Goal: Book appointment/travel/reservation

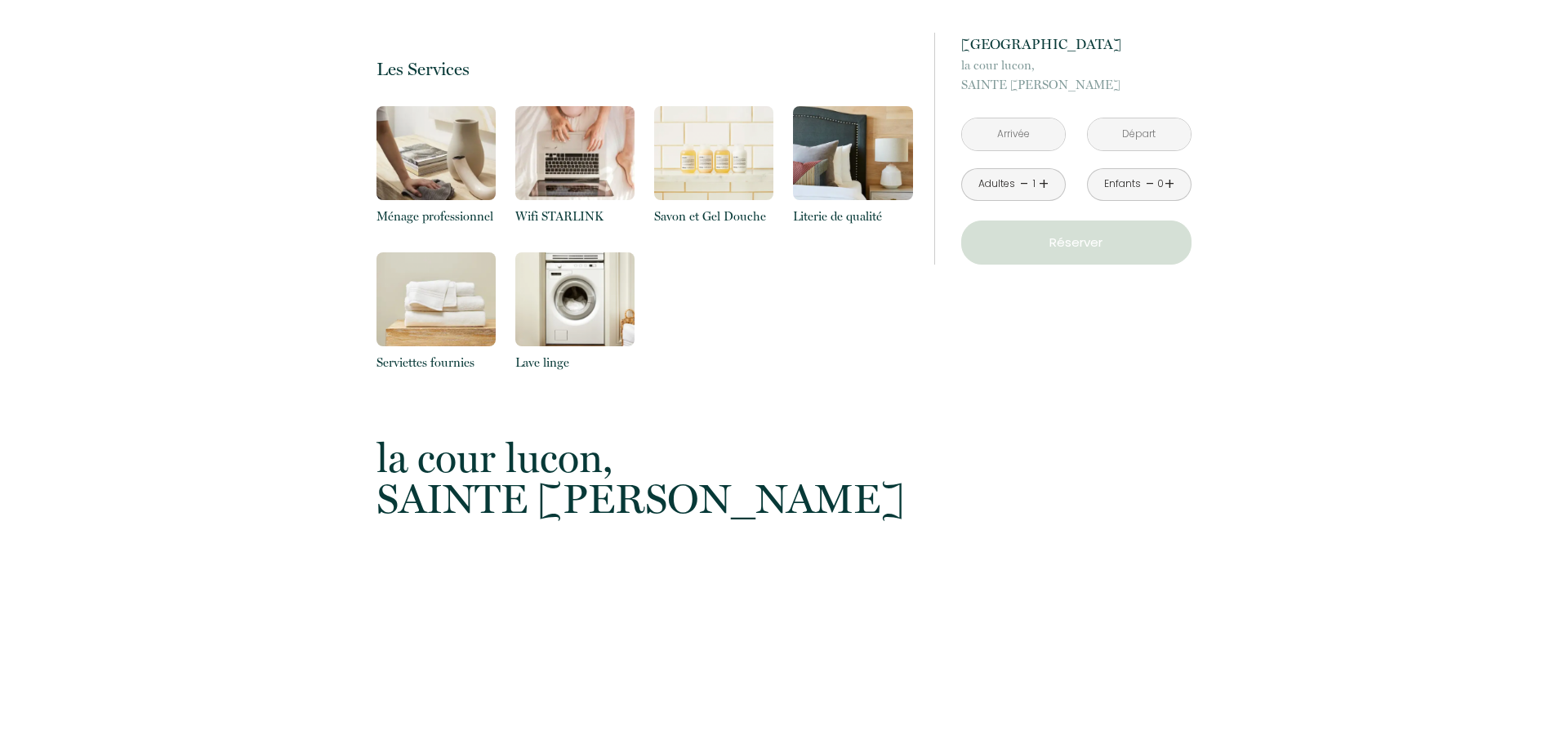
scroll to position [721, 0]
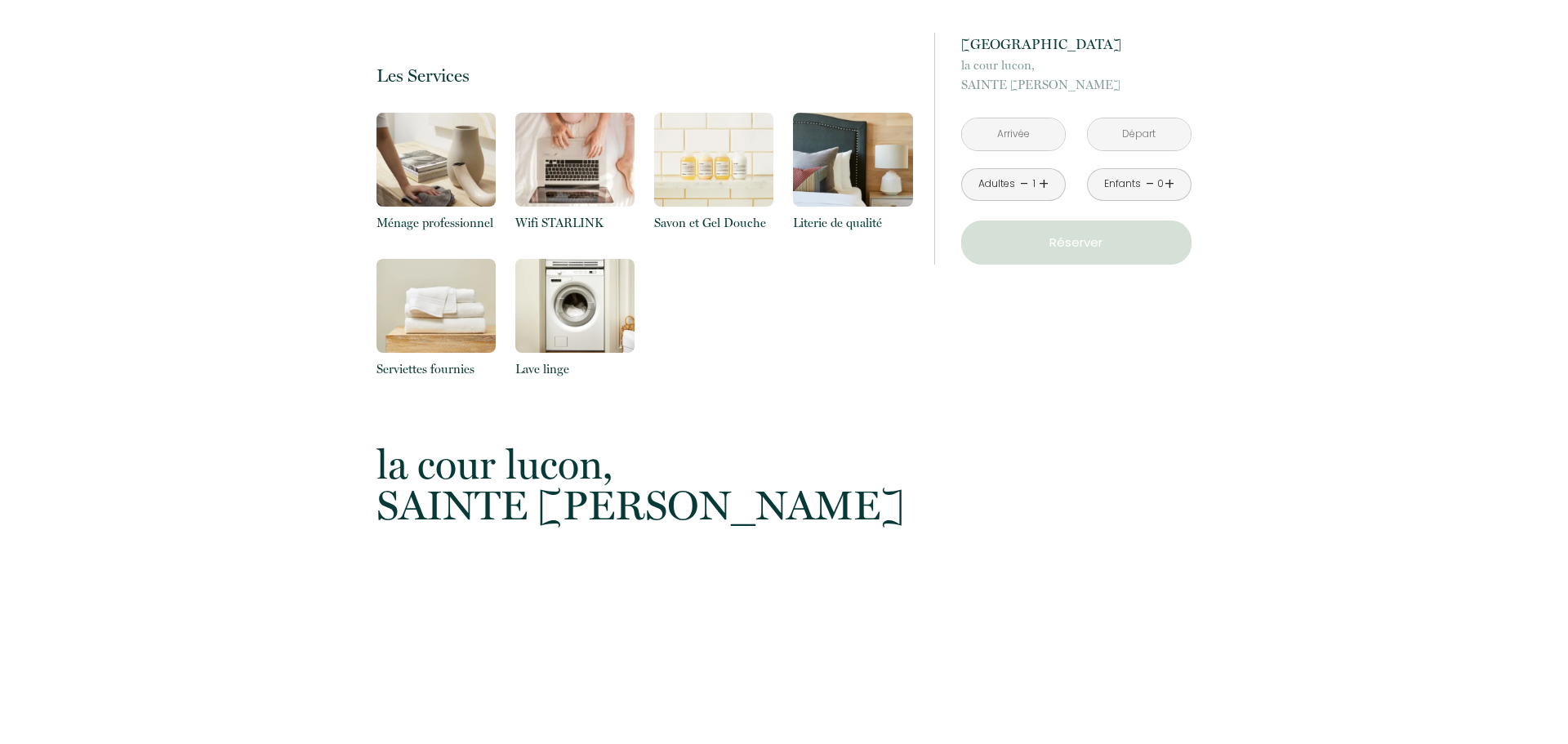
click at [1062, 136] on input "text" at bounding box center [1014, 134] width 103 height 32
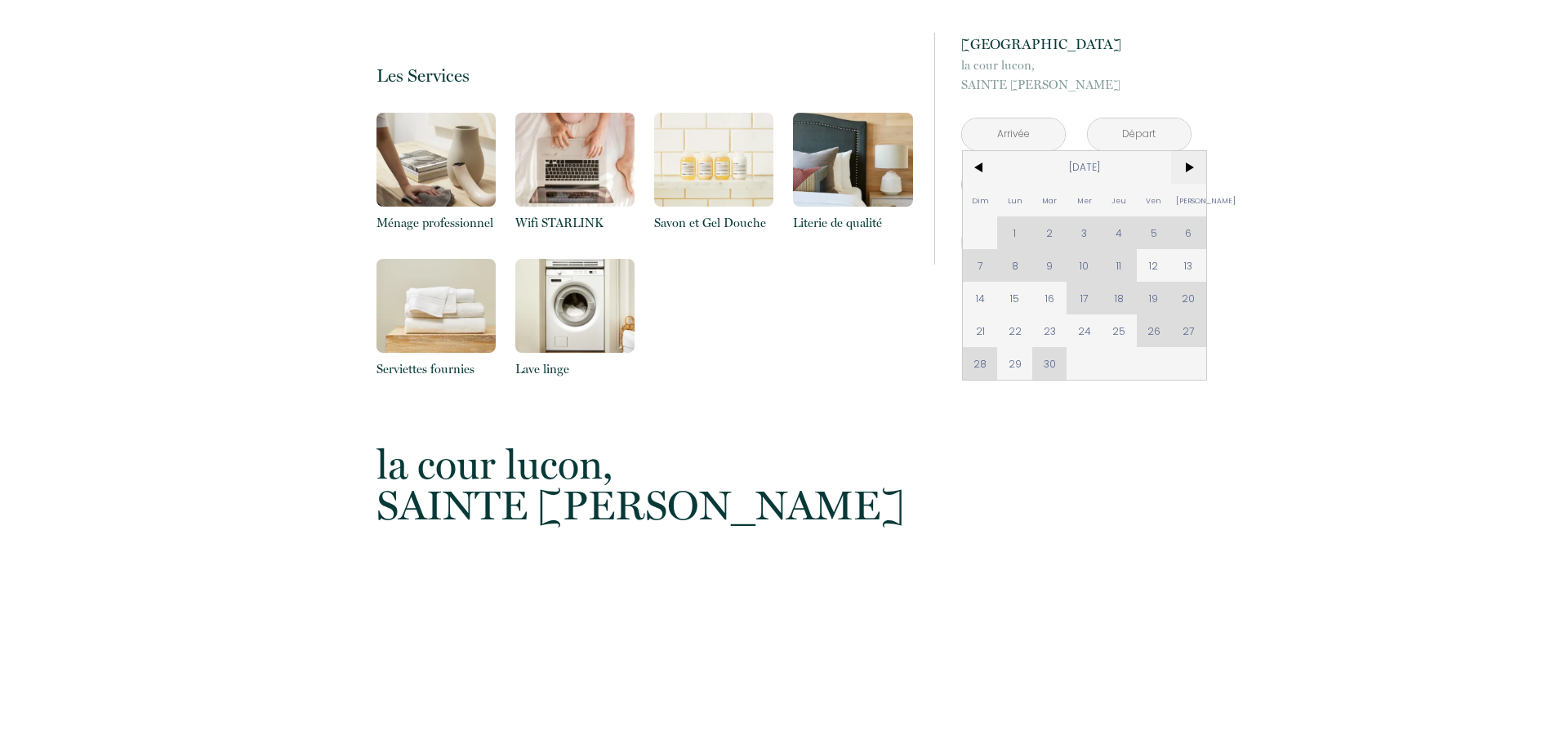
click at [1197, 176] on span ">" at bounding box center [1189, 167] width 36 height 33
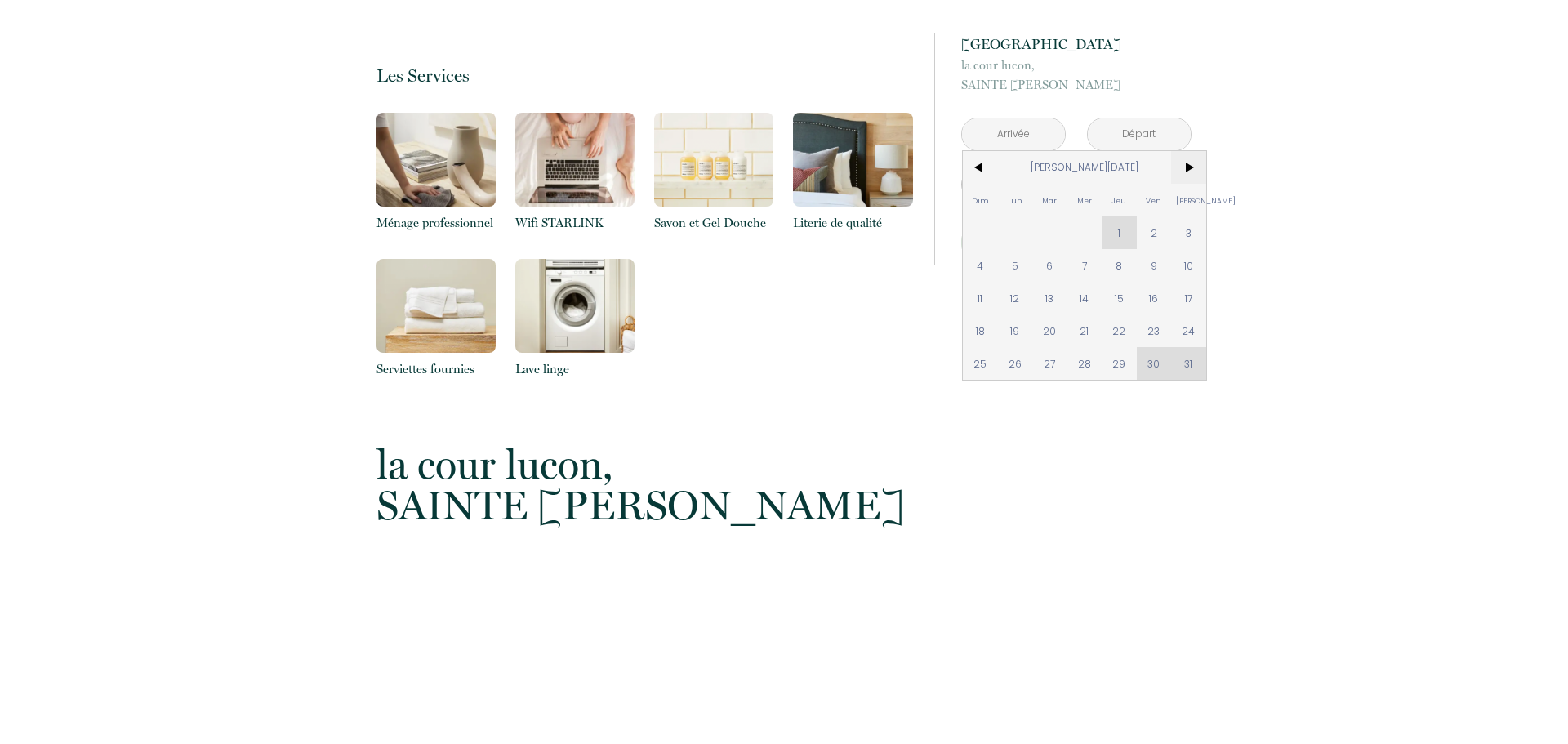
click at [1192, 173] on span ">" at bounding box center [1189, 167] width 36 height 33
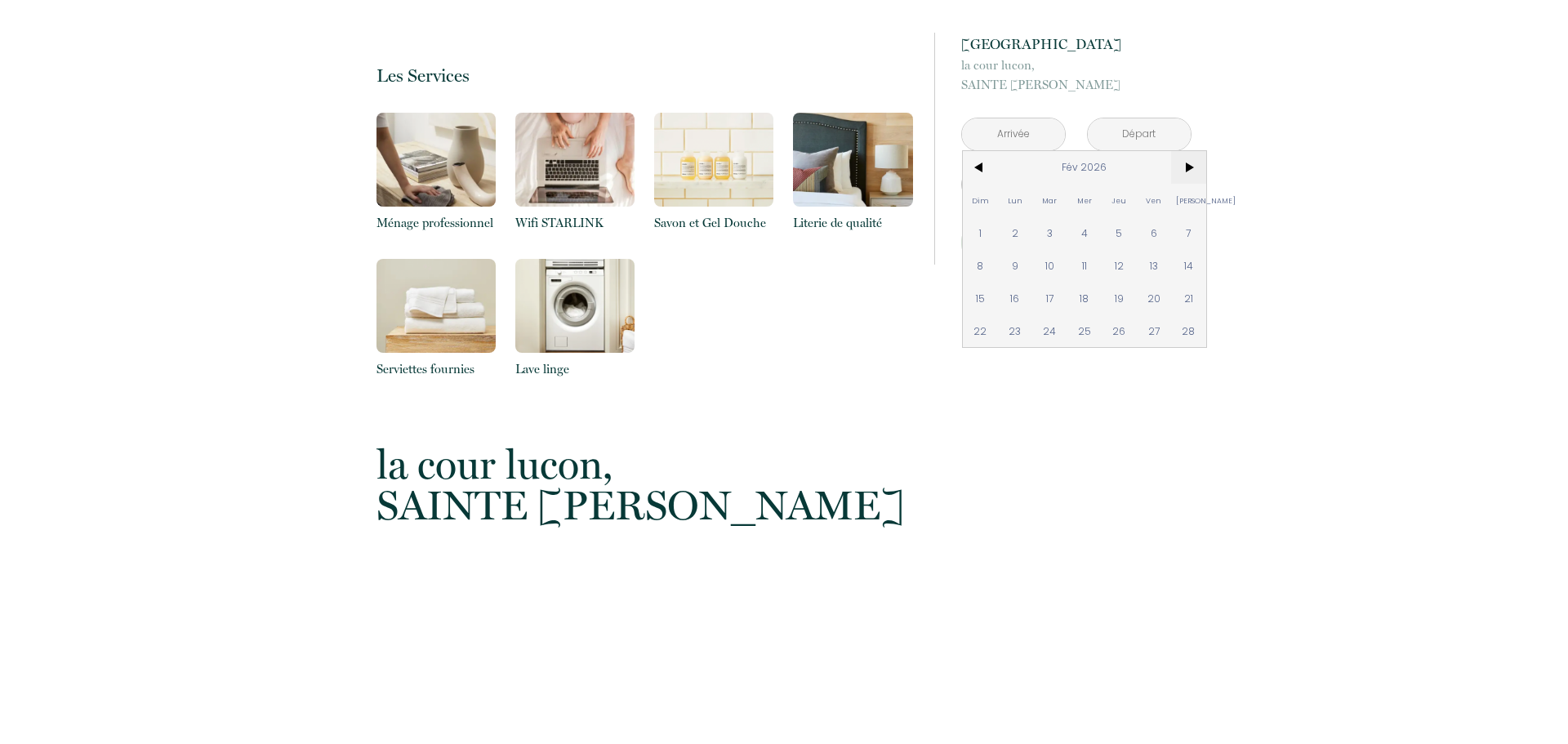
click at [1192, 173] on span ">" at bounding box center [1189, 167] width 36 height 33
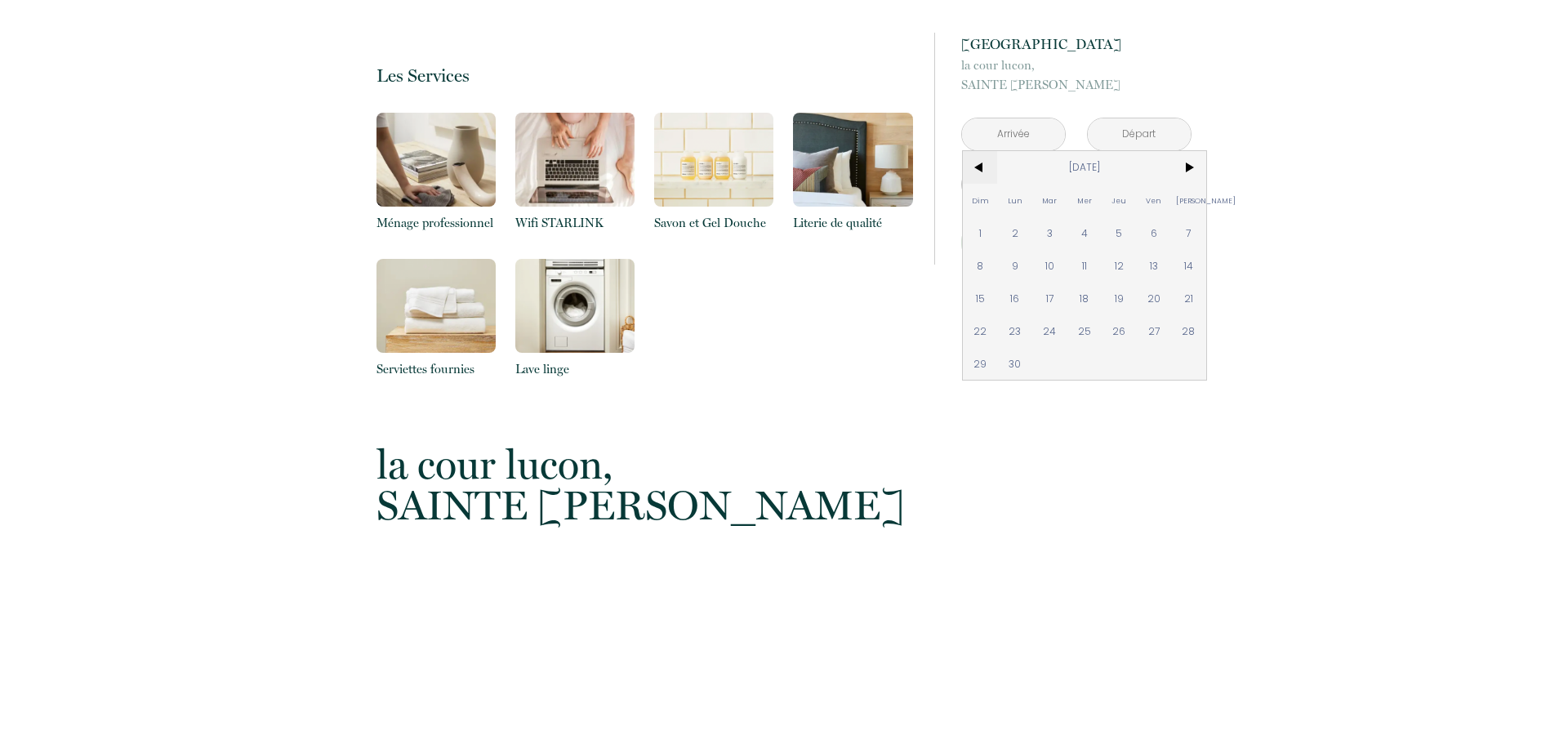
click at [965, 182] on span "<" at bounding box center [980, 167] width 36 height 33
click at [971, 177] on span "<" at bounding box center [980, 167] width 36 height 33
click at [971, 176] on span "<" at bounding box center [980, 167] width 36 height 33
click at [1142, 364] on span "28" at bounding box center [1154, 363] width 36 height 33
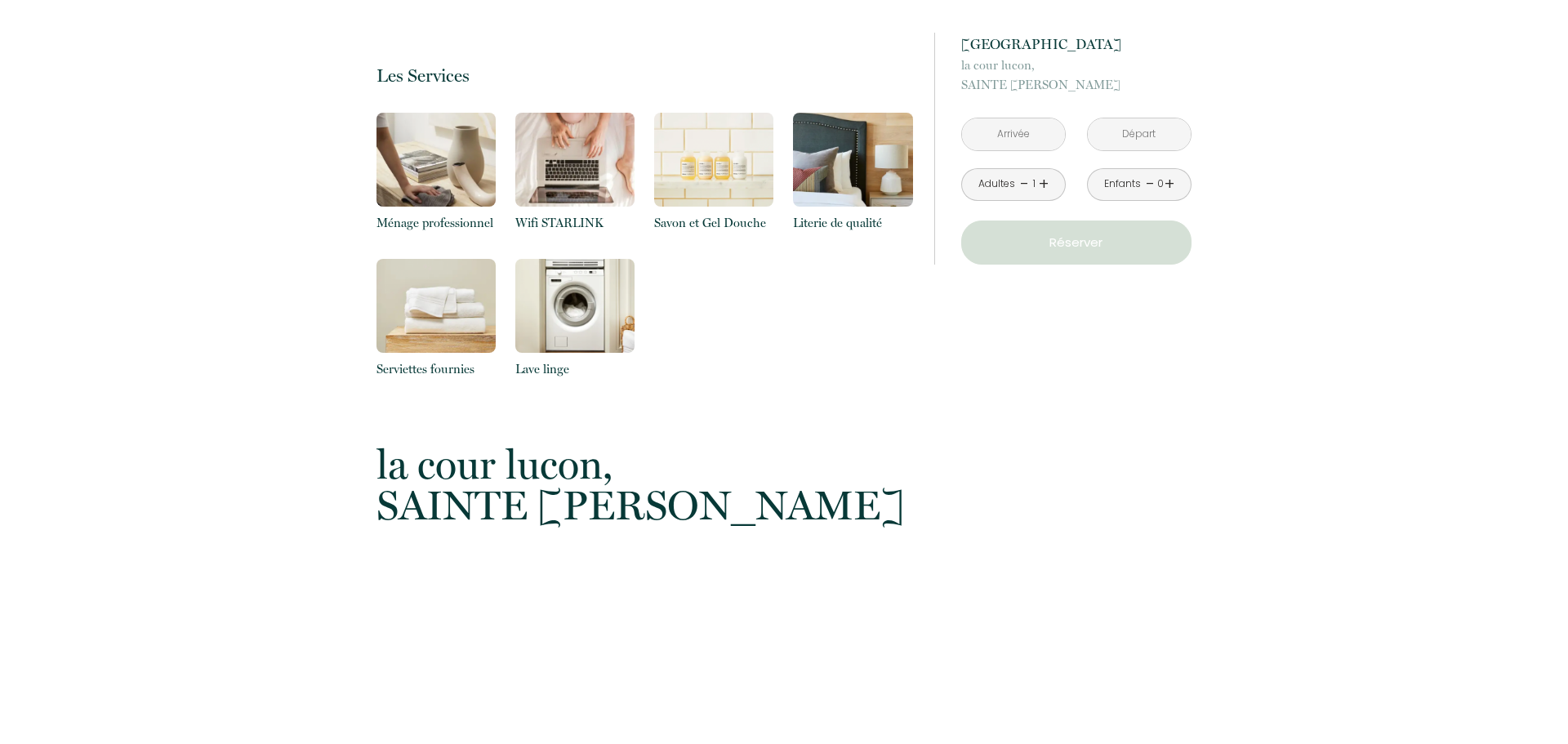
type input "Ven 28 Août 2026"
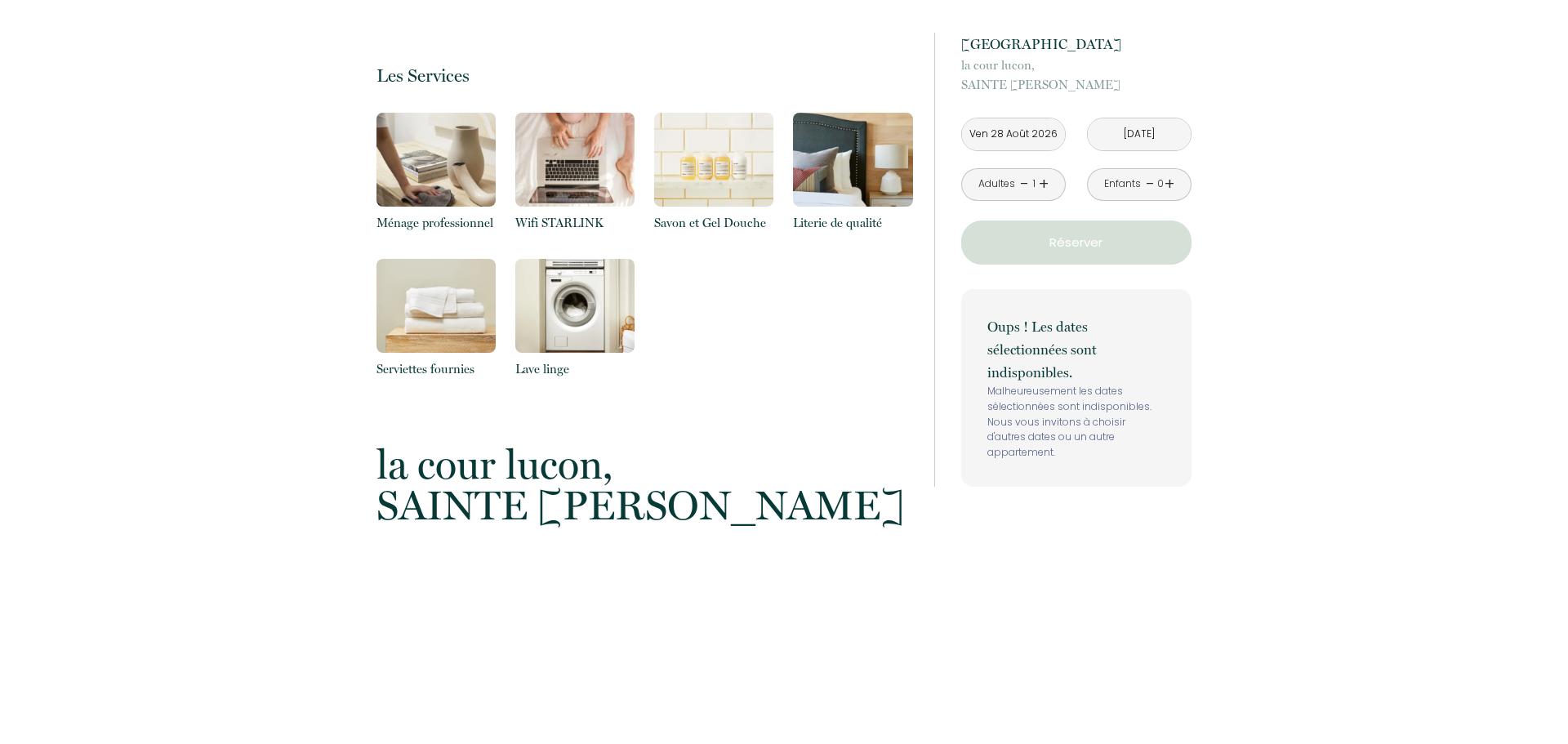
click at [1132, 128] on input "[DATE]" at bounding box center [1139, 134] width 103 height 32
click at [1135, 131] on input "[DATE]" at bounding box center [1139, 134] width 103 height 32
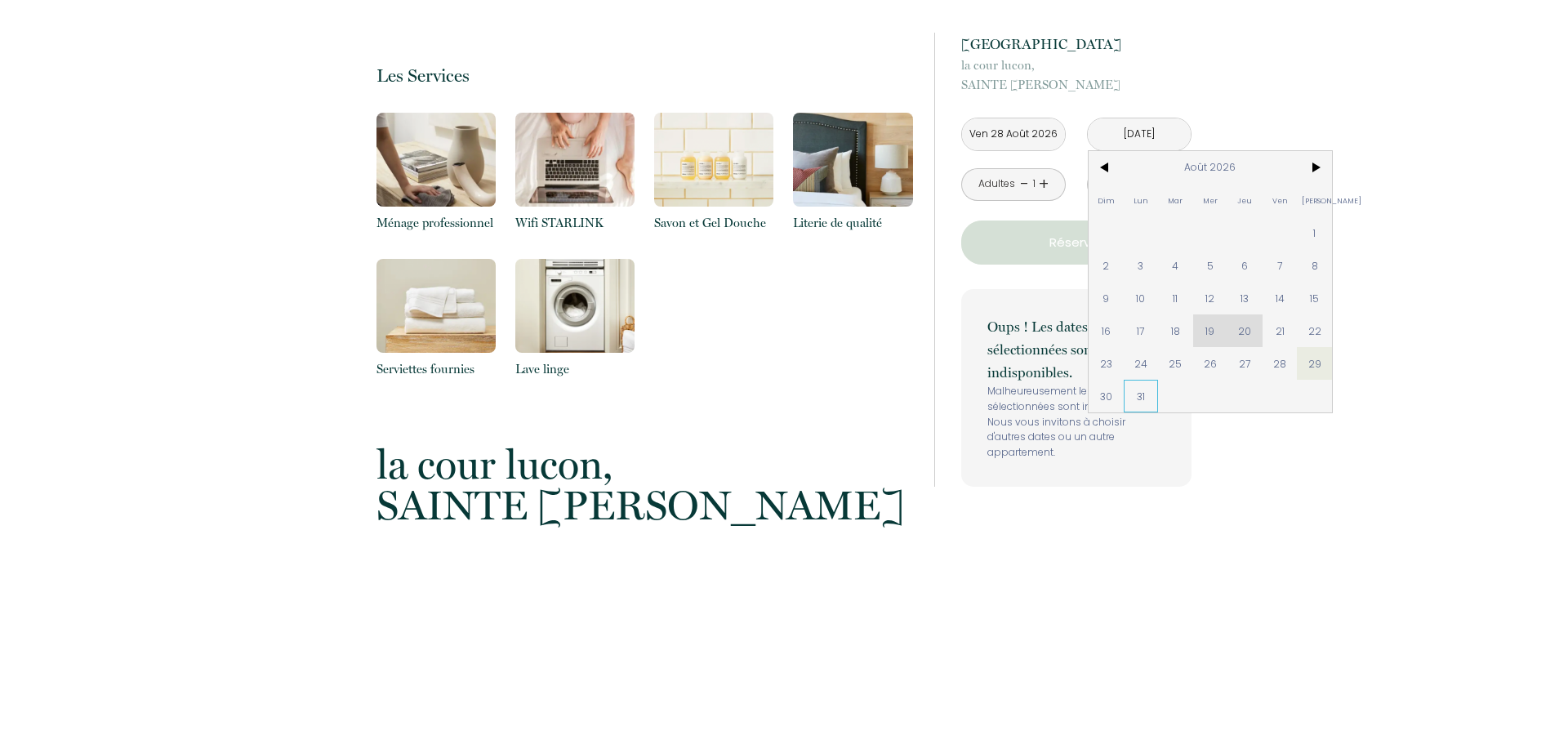
click at [1139, 401] on span "31" at bounding box center [1141, 396] width 36 height 33
type input "Lun 31 Août 2026"
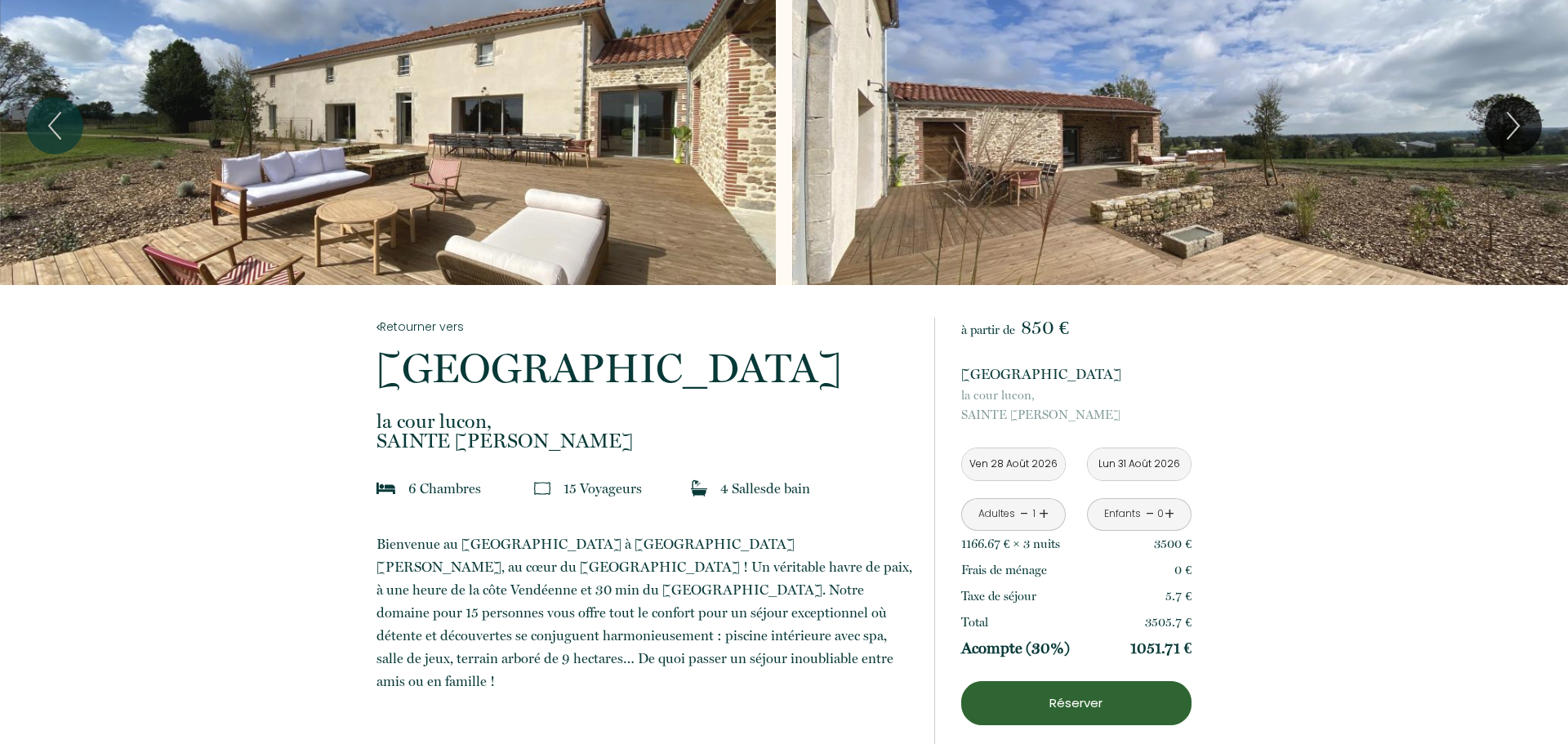
scroll to position [0, 0]
